Goal: Task Accomplishment & Management: Manage account settings

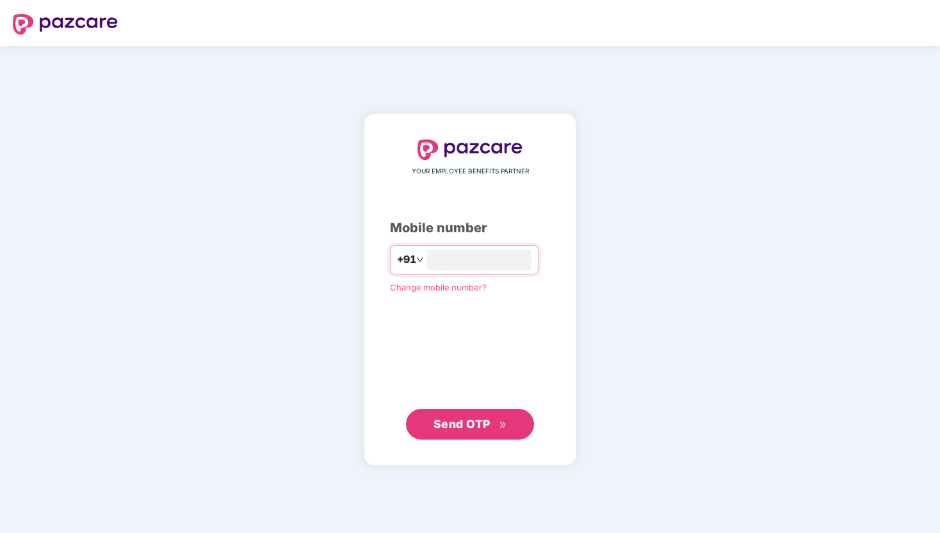
type input "*"
type input "**********"
click at [467, 428] on span "Send OTP" at bounding box center [462, 424] width 57 height 13
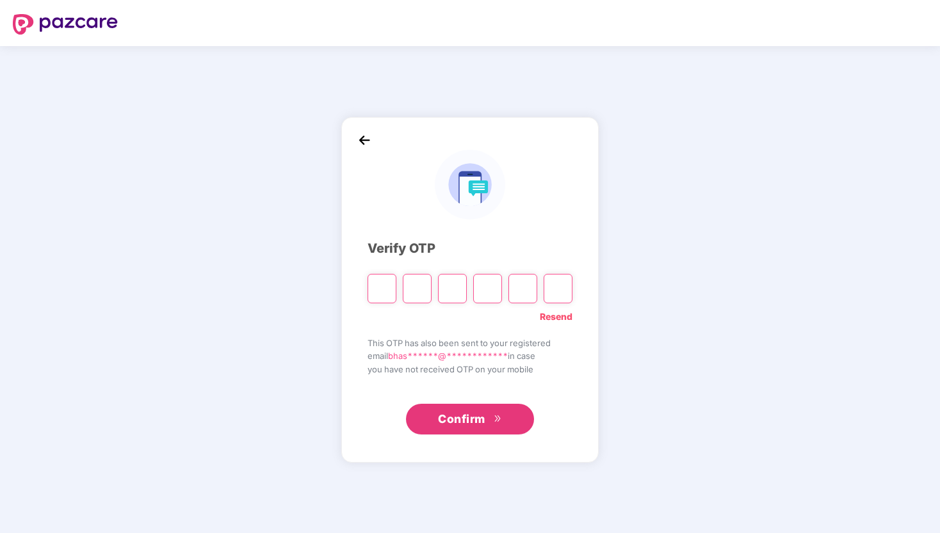
type input "*"
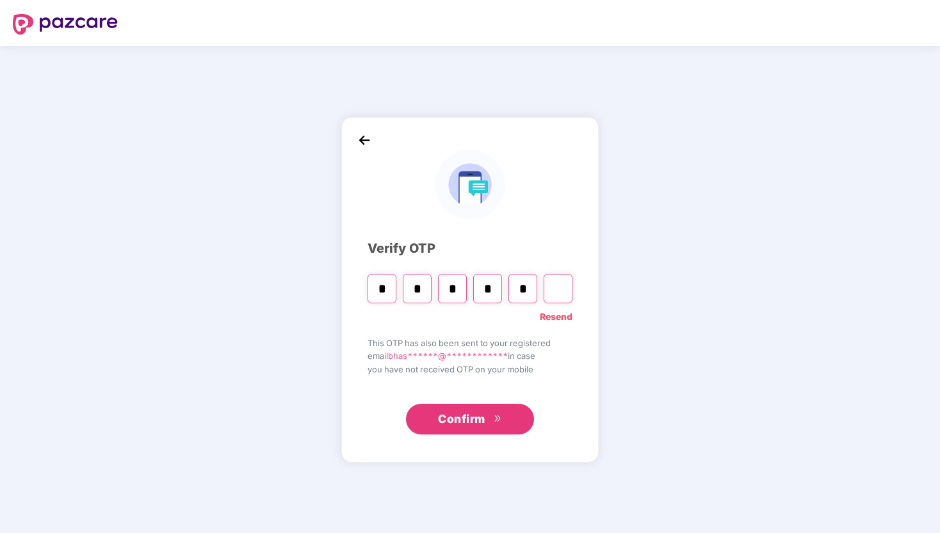
type input "*"
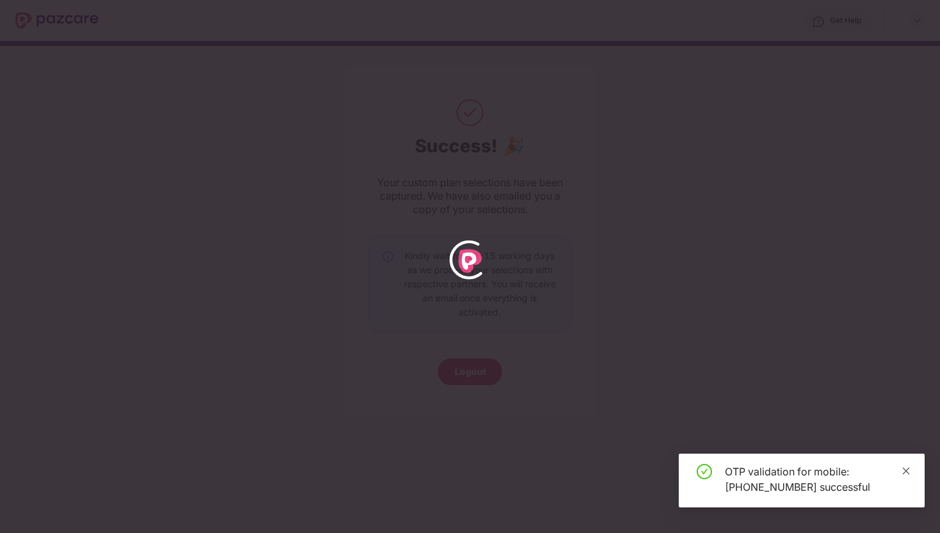
click at [909, 467] on icon "close" at bounding box center [906, 471] width 9 height 9
